Goal: Information Seeking & Learning: Learn about a topic

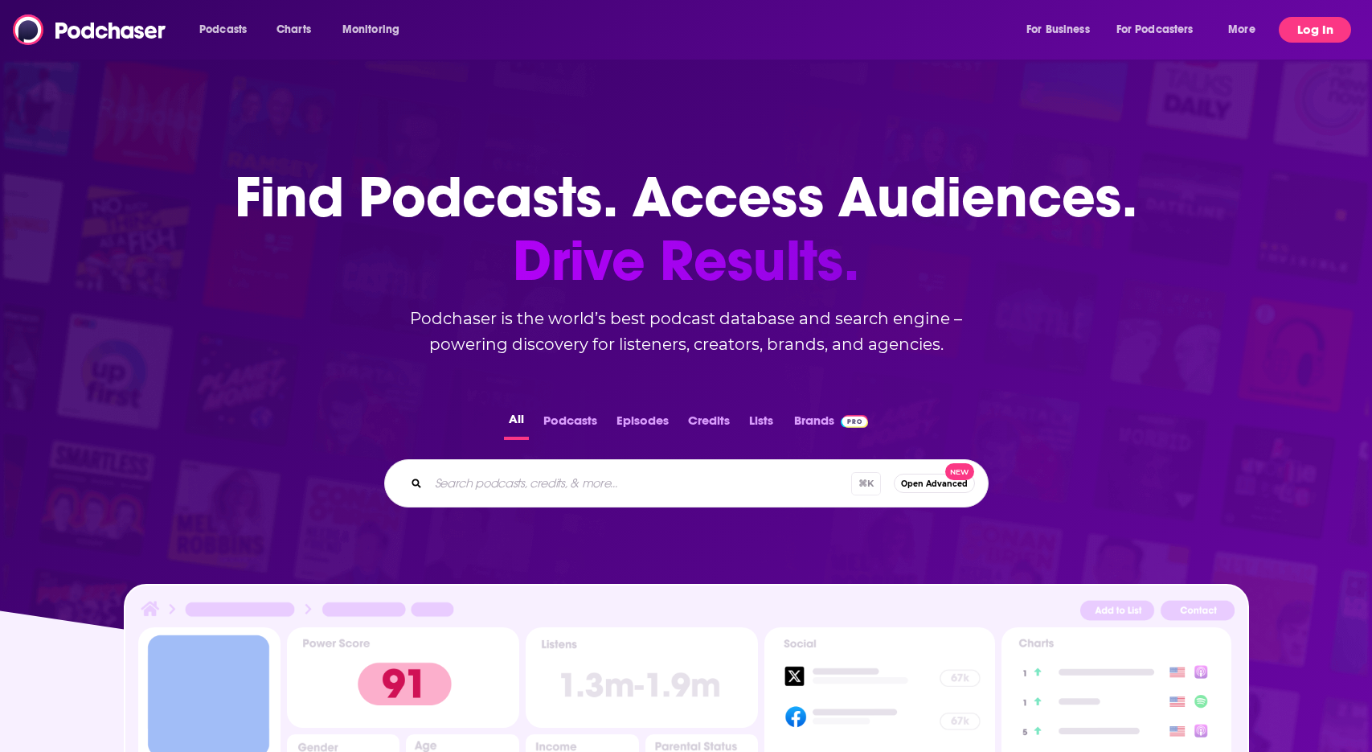
click at [1332, 33] on button "Log In" at bounding box center [1315, 30] width 72 height 26
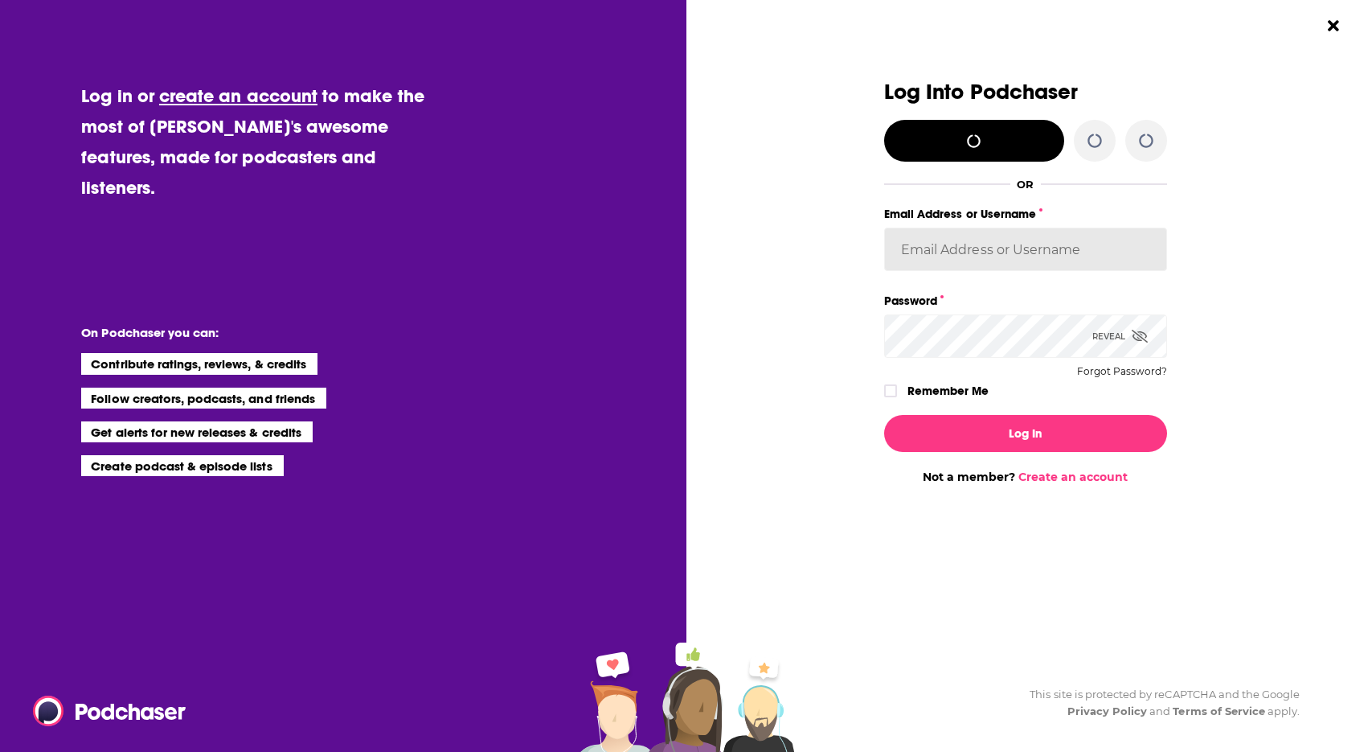
type input "BevCat3"
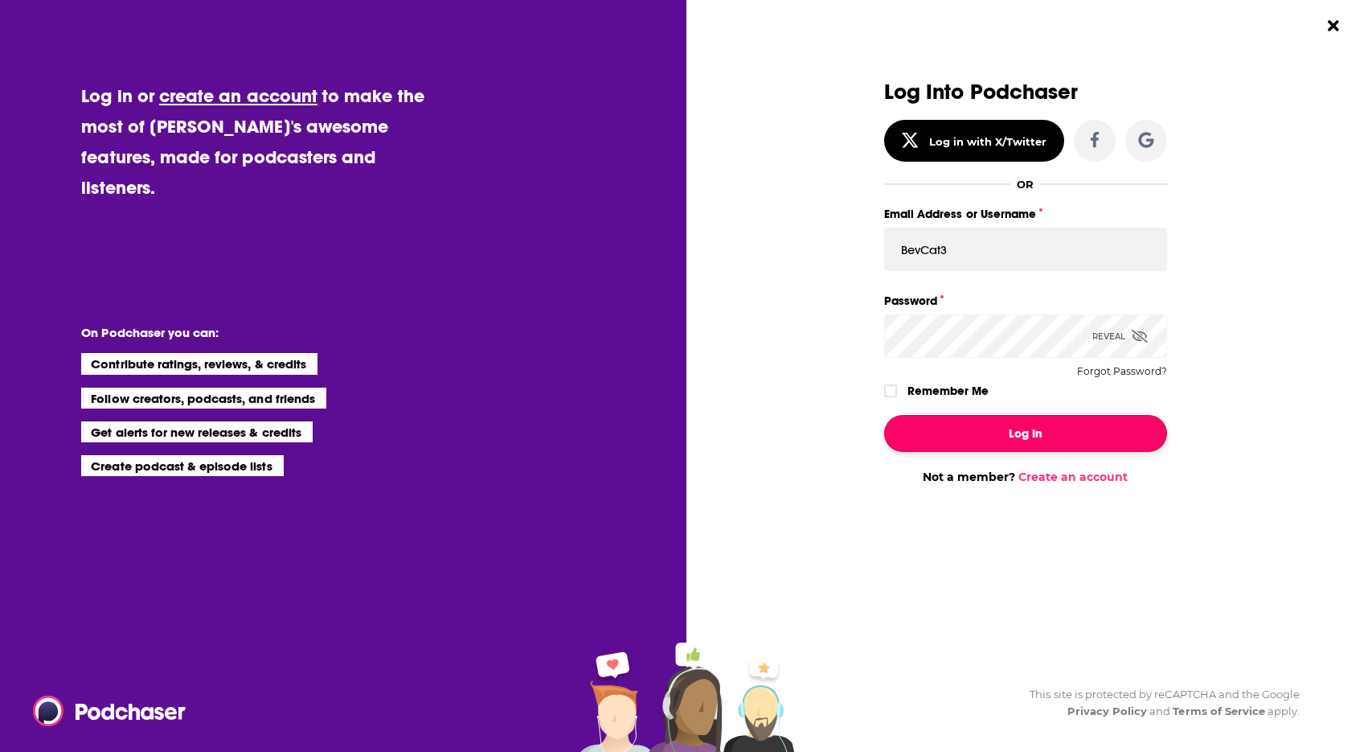
click at [1011, 434] on button "Log In" at bounding box center [1025, 433] width 283 height 37
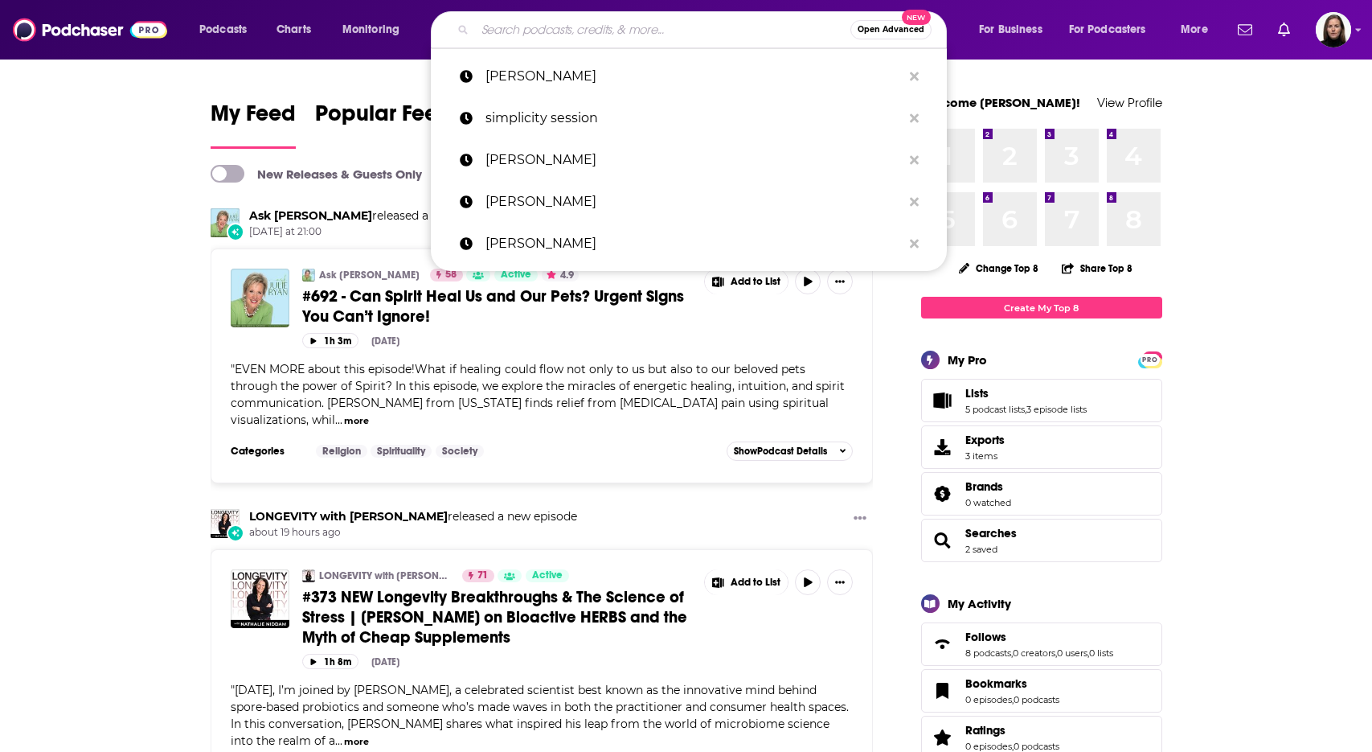
click at [505, 29] on input "Search podcasts, credits, & more..." at bounding box center [662, 30] width 375 height 26
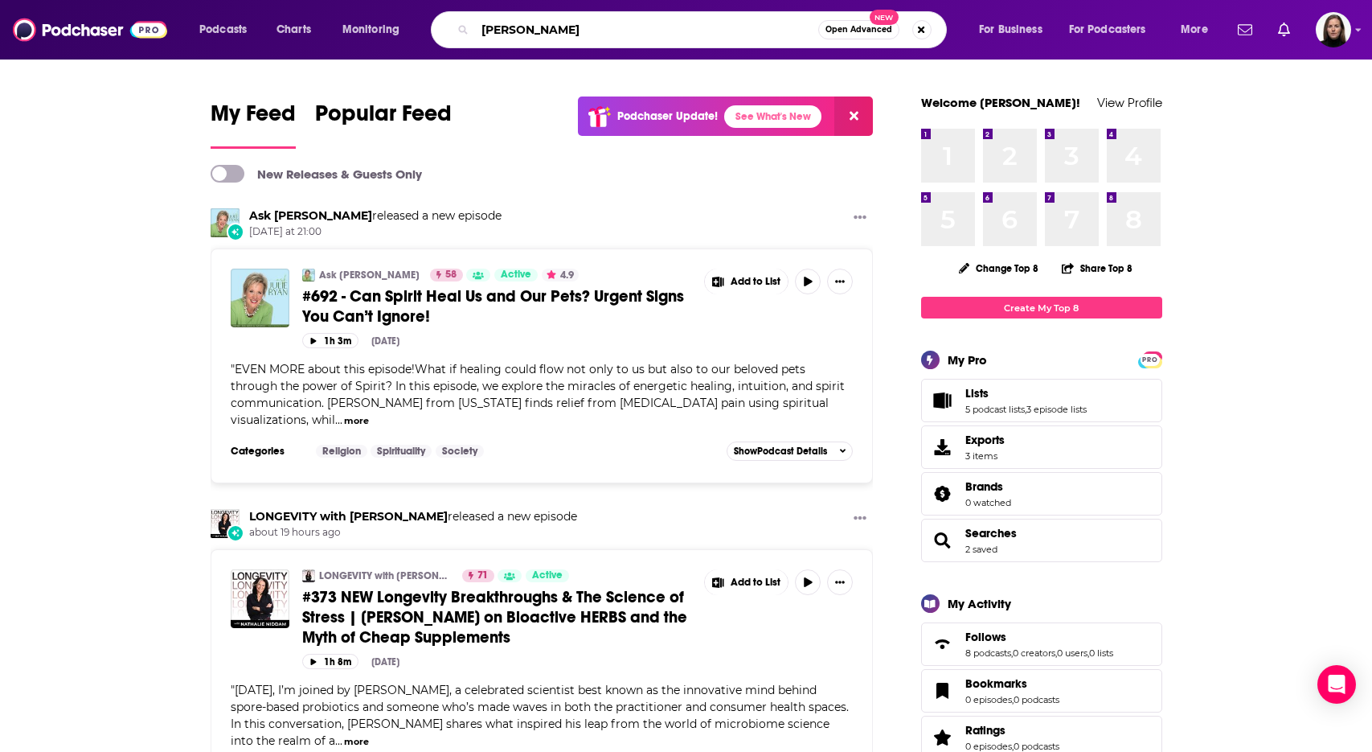
type input "[PERSON_NAME]"
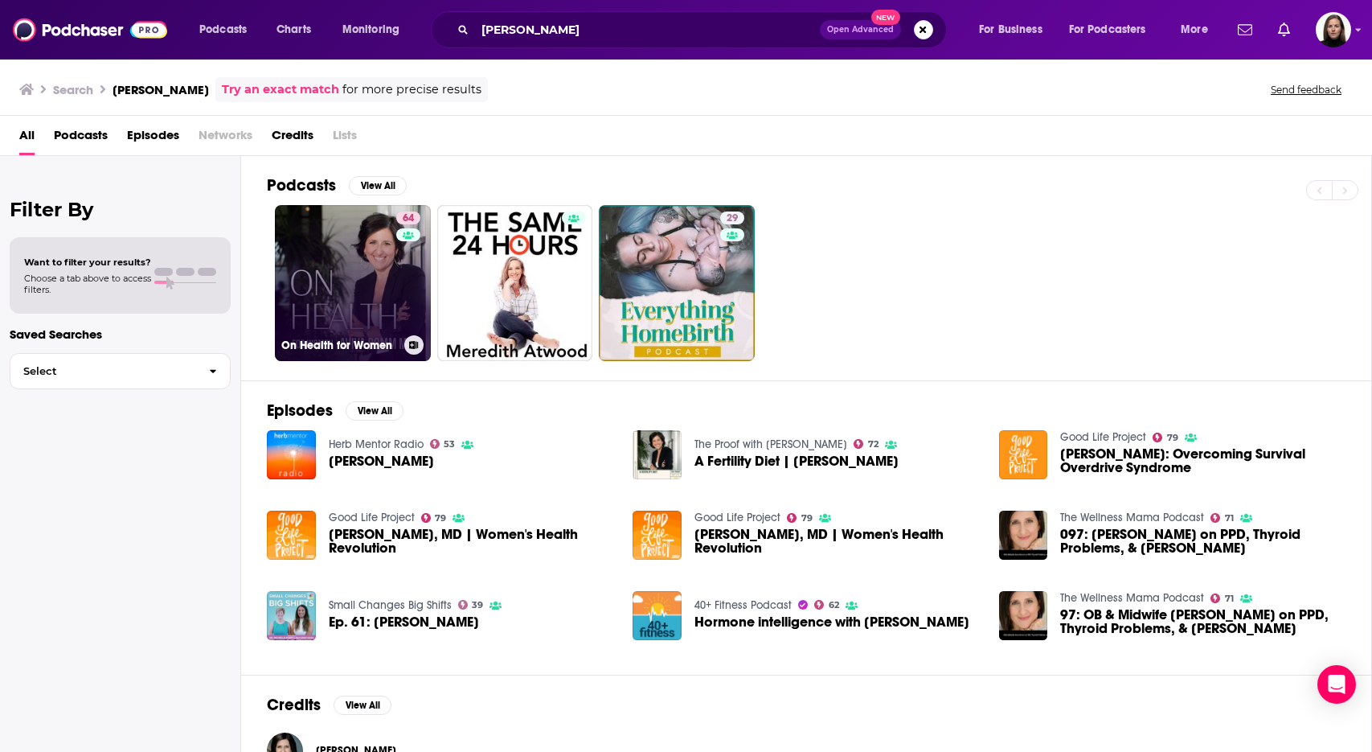
click at [344, 239] on link "64 On Health for Women" at bounding box center [353, 283] width 156 height 156
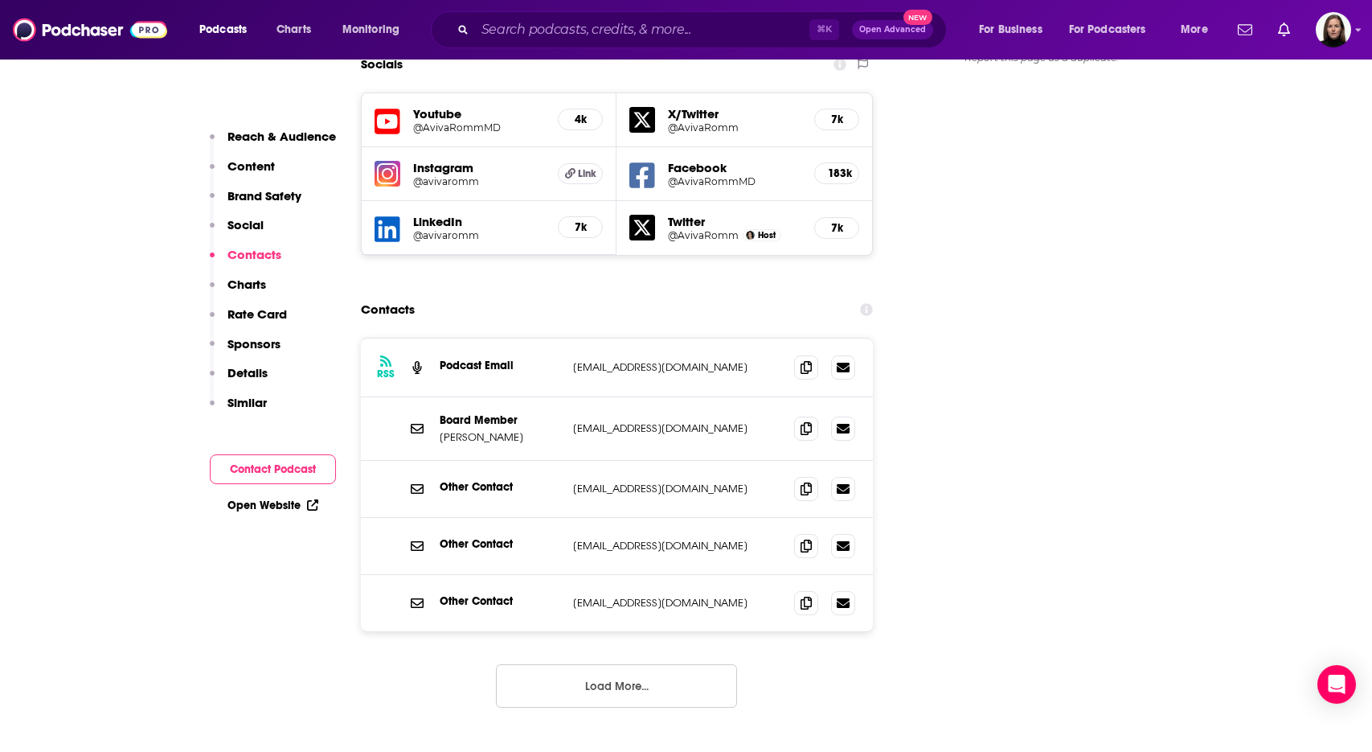
scroll to position [2051, 0]
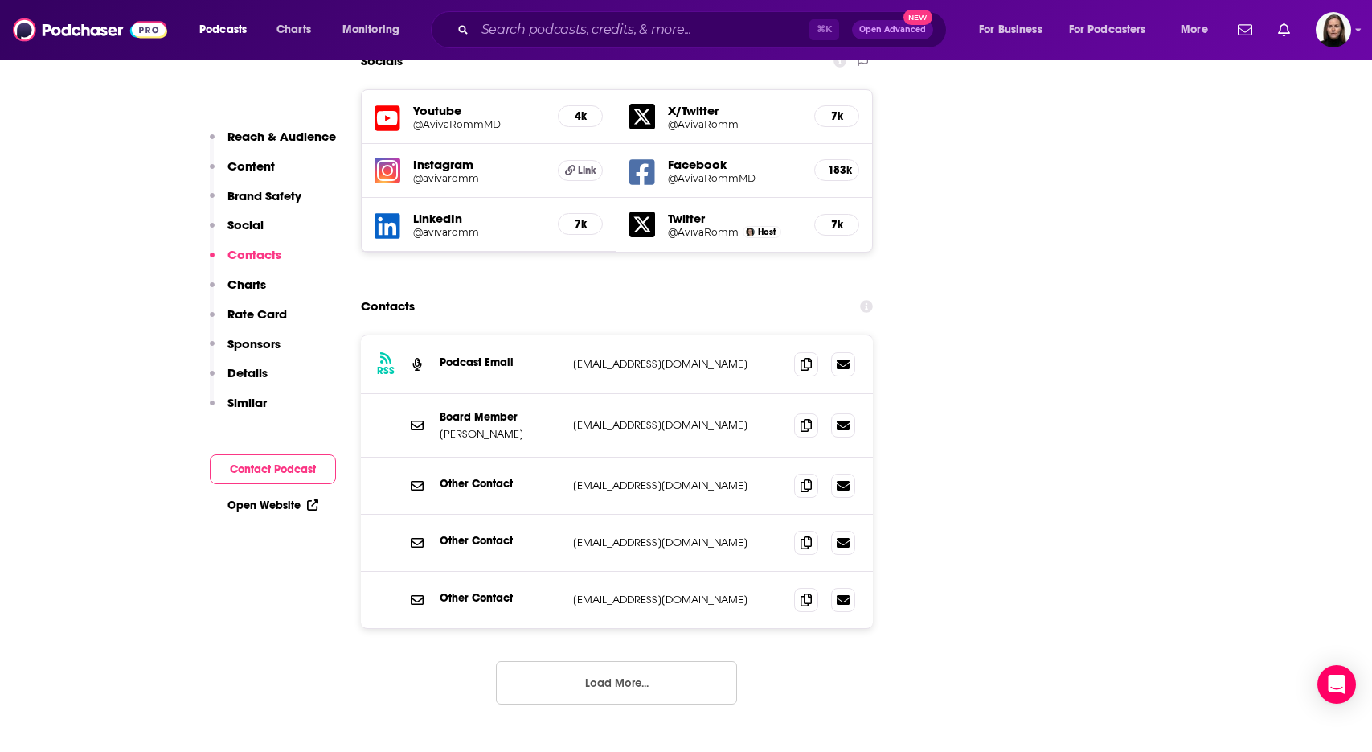
click at [555, 661] on button "Load More..." at bounding box center [616, 682] width 241 height 43
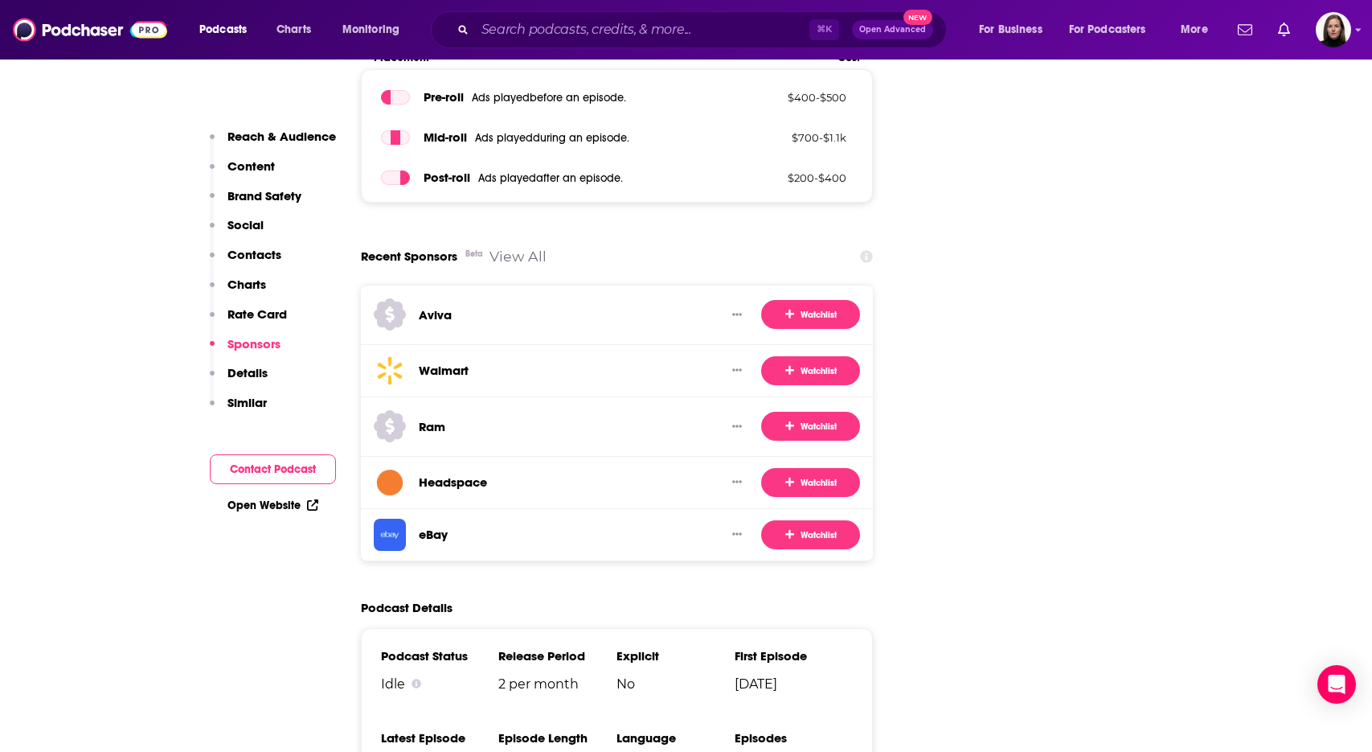
scroll to position [3261, 0]
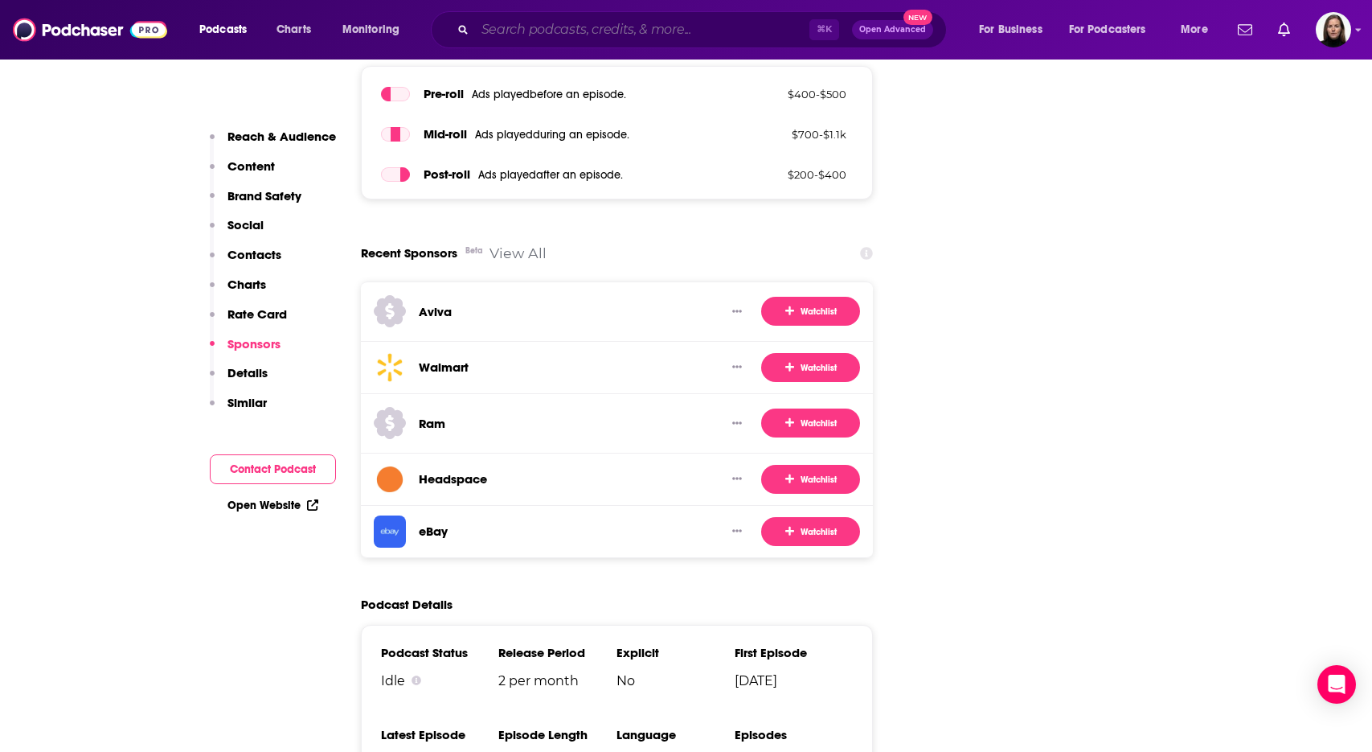
click at [542, 22] on input "Search podcasts, credits, & more..." at bounding box center [642, 30] width 334 height 26
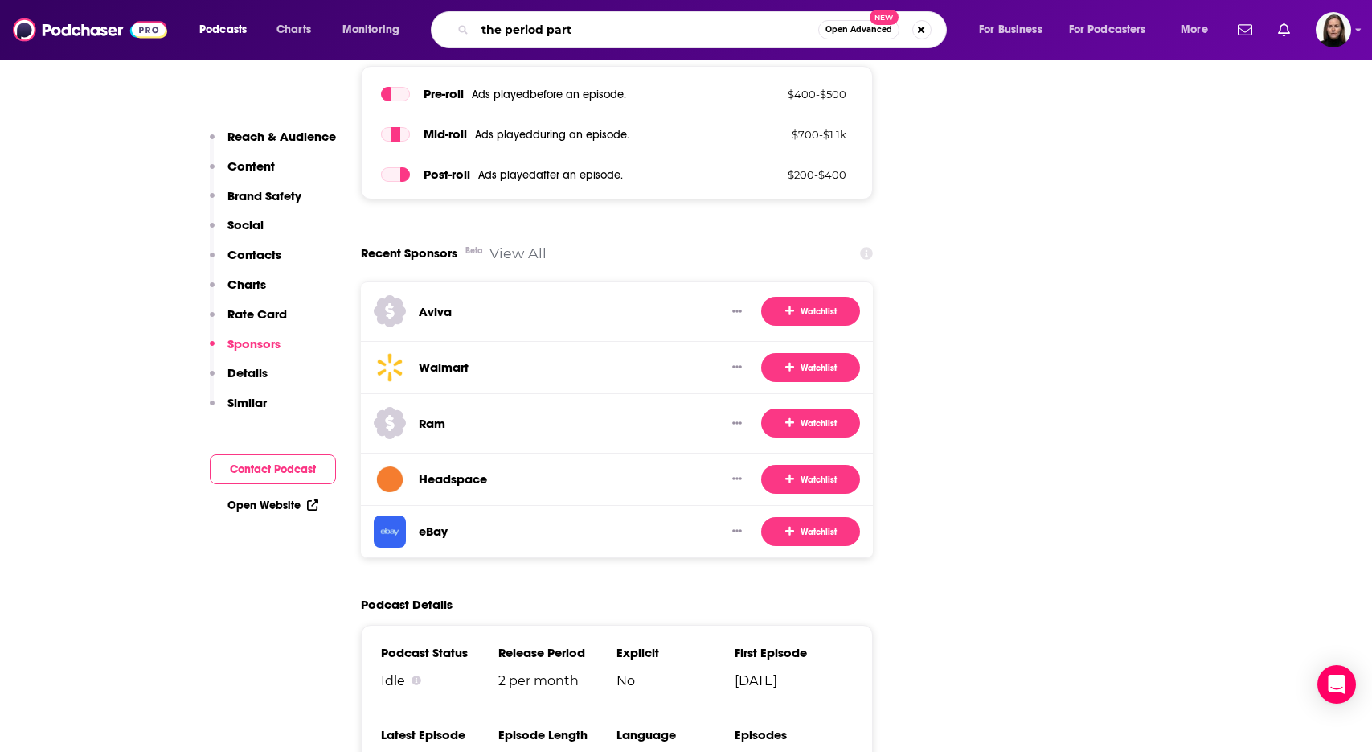
type input "the period party"
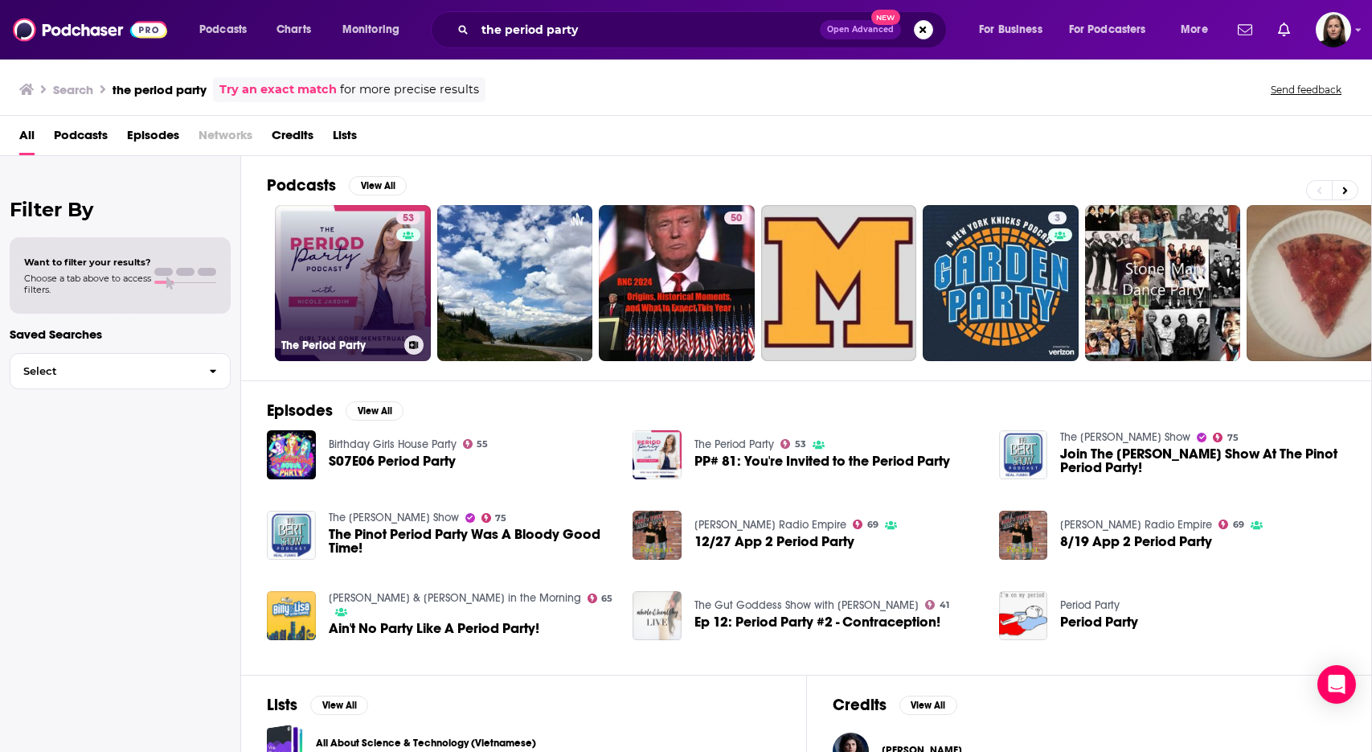
click at [375, 281] on link "53 The Period Party" at bounding box center [353, 283] width 156 height 156
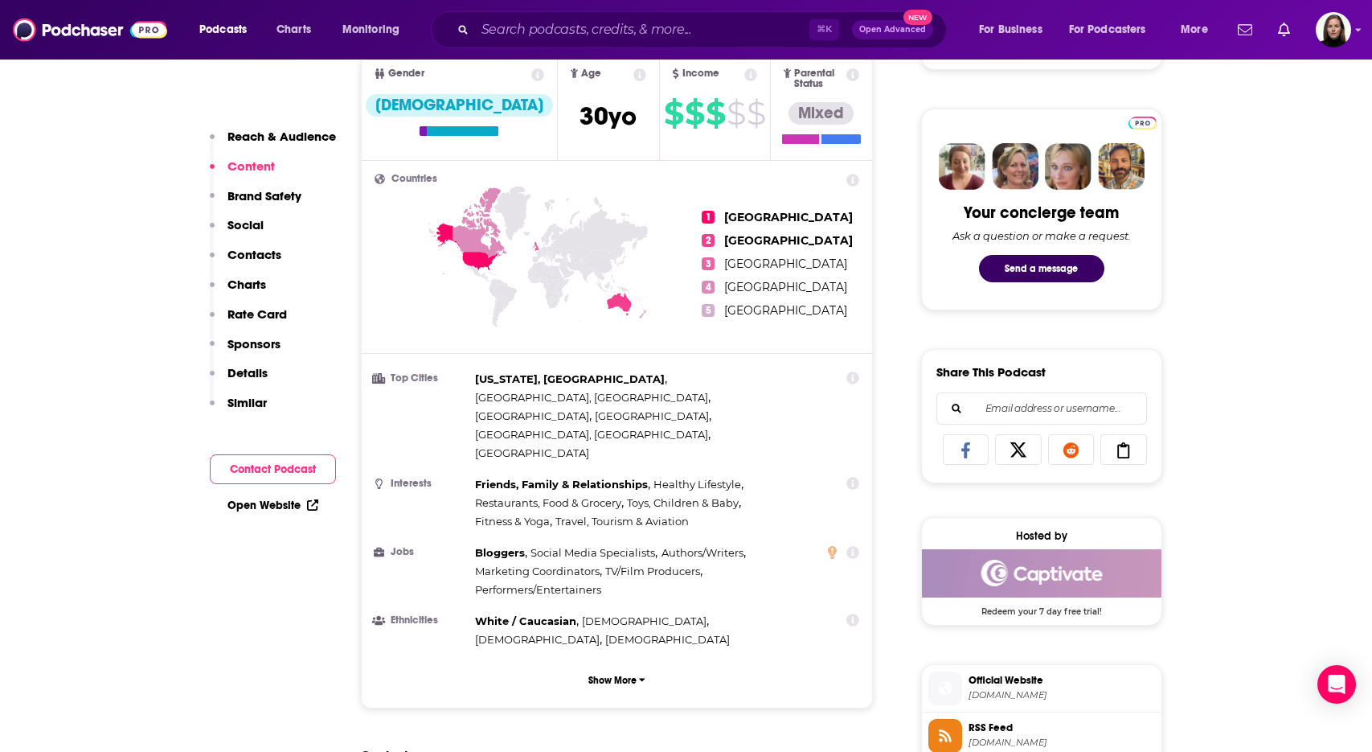
scroll to position [634, 0]
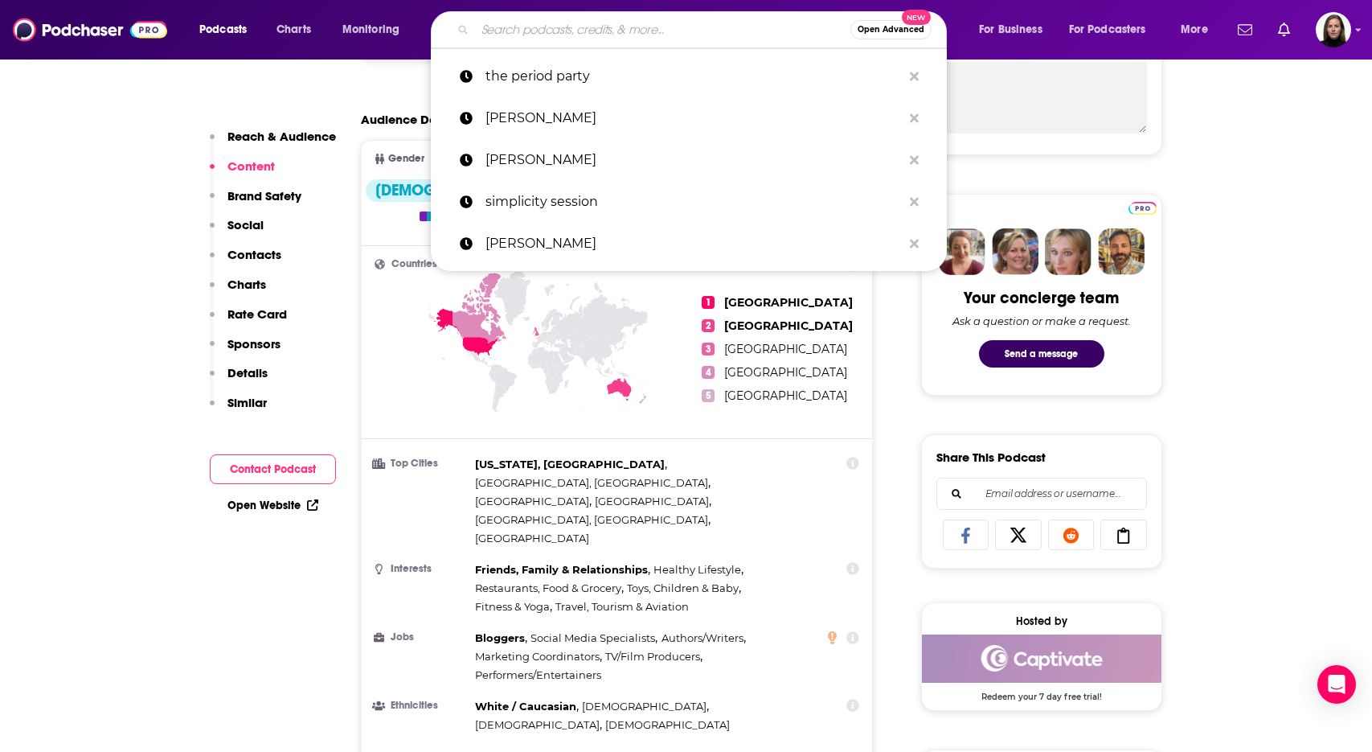
click at [546, 27] on input "Search podcasts, credits, & more..." at bounding box center [662, 30] width 375 height 26
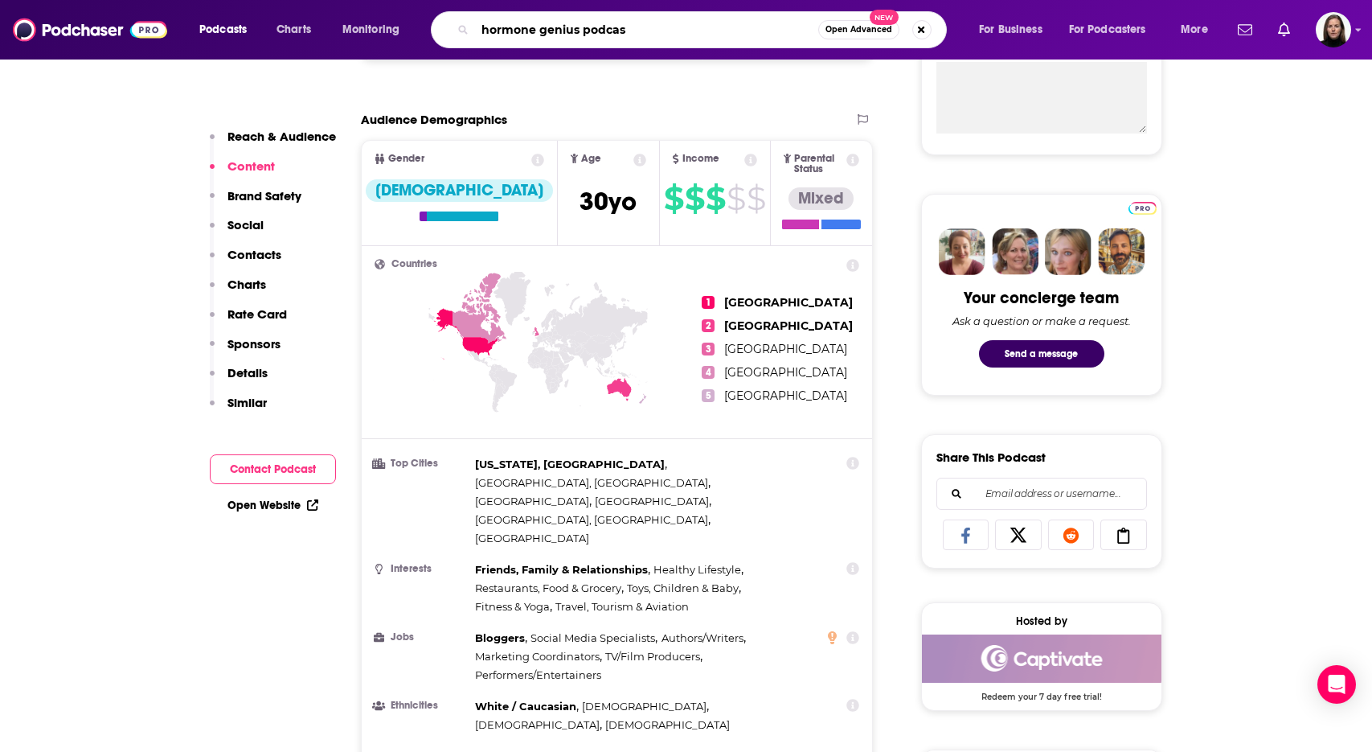
type input "hormone genius podcast"
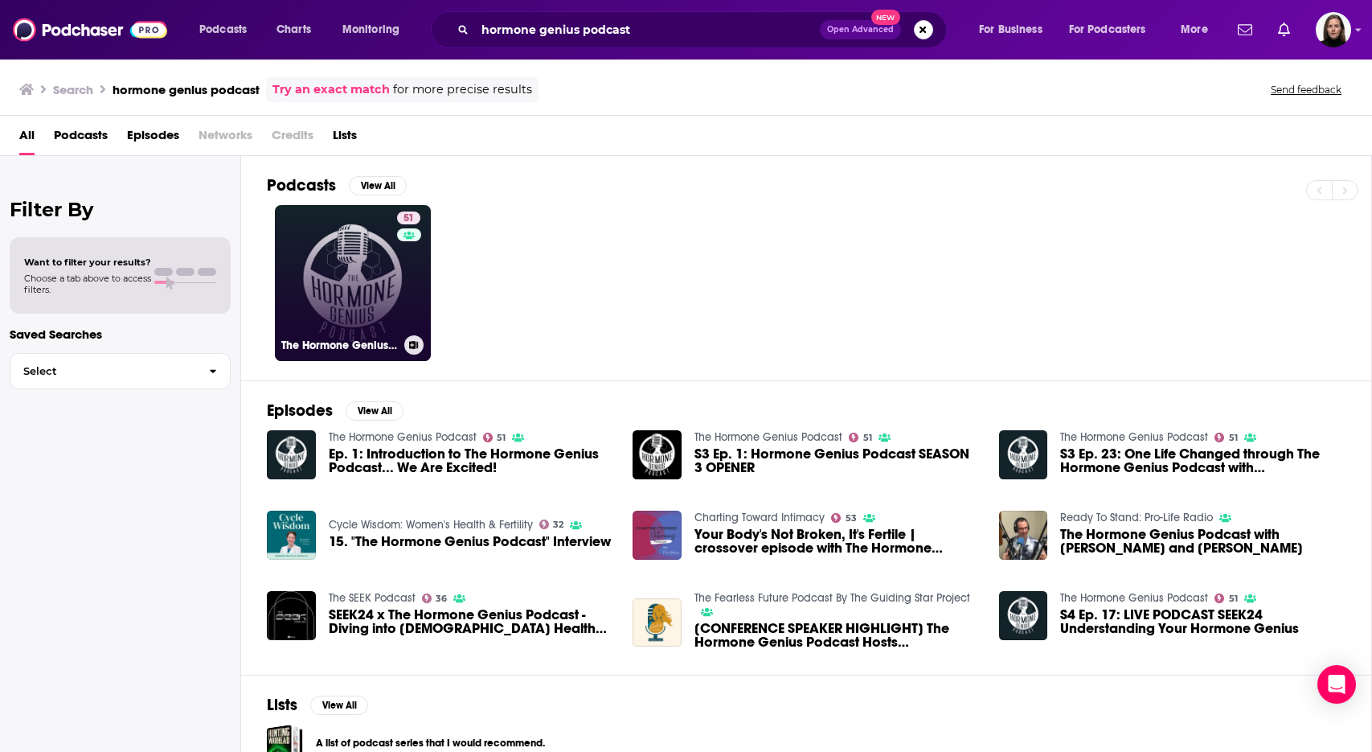
click at [372, 263] on link "51 The Hormone Genius Podcast" at bounding box center [353, 283] width 156 height 156
